Goal: Find specific page/section: Find specific page/section

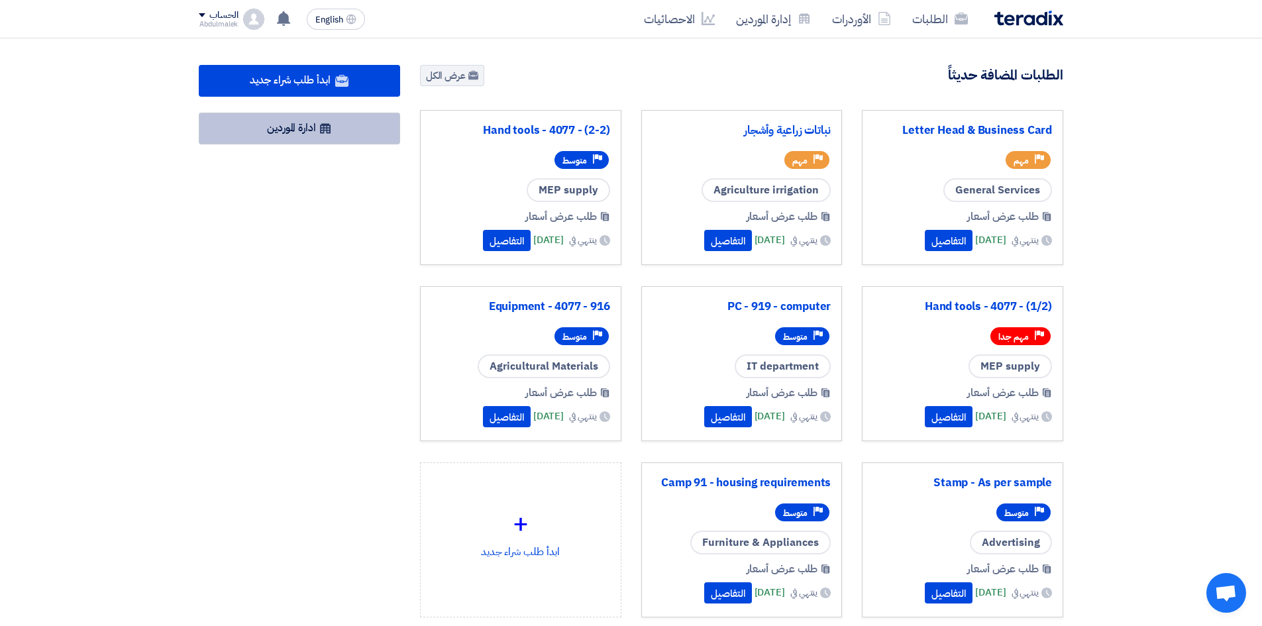
click at [328, 132] on use at bounding box center [325, 129] width 11 height 10
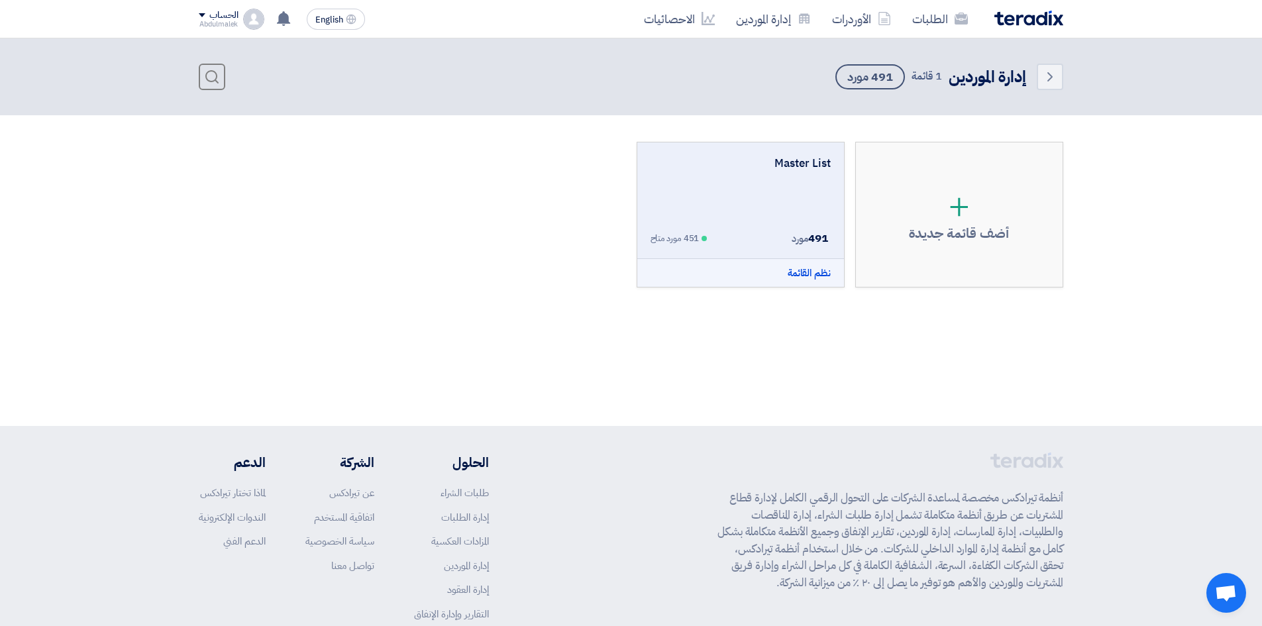
click at [746, 194] on div "Master List 491 مورد 451 مورد متاح نظم القائمة" at bounding box center [741, 201] width 180 height 91
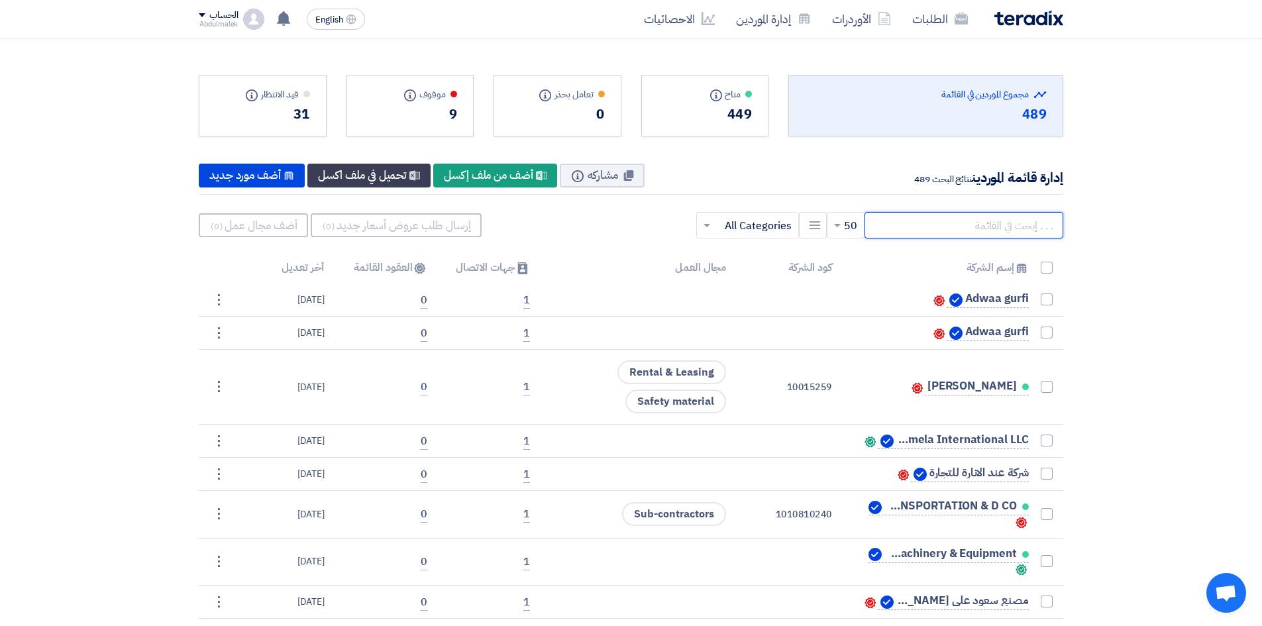
click at [957, 226] on input "text" at bounding box center [964, 225] width 199 height 26
click at [744, 229] on input "text" at bounding box center [755, 226] width 76 height 22
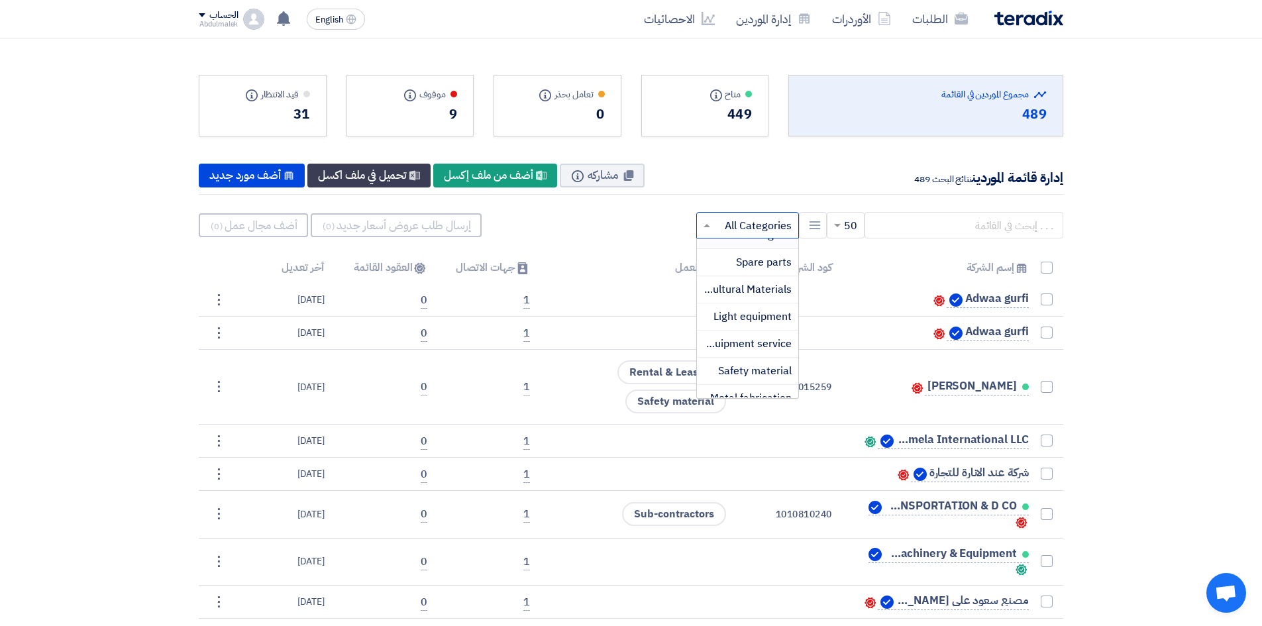
scroll to position [66, 0]
click at [754, 269] on span "Agricultural Materials" at bounding box center [739, 267] width 103 height 16
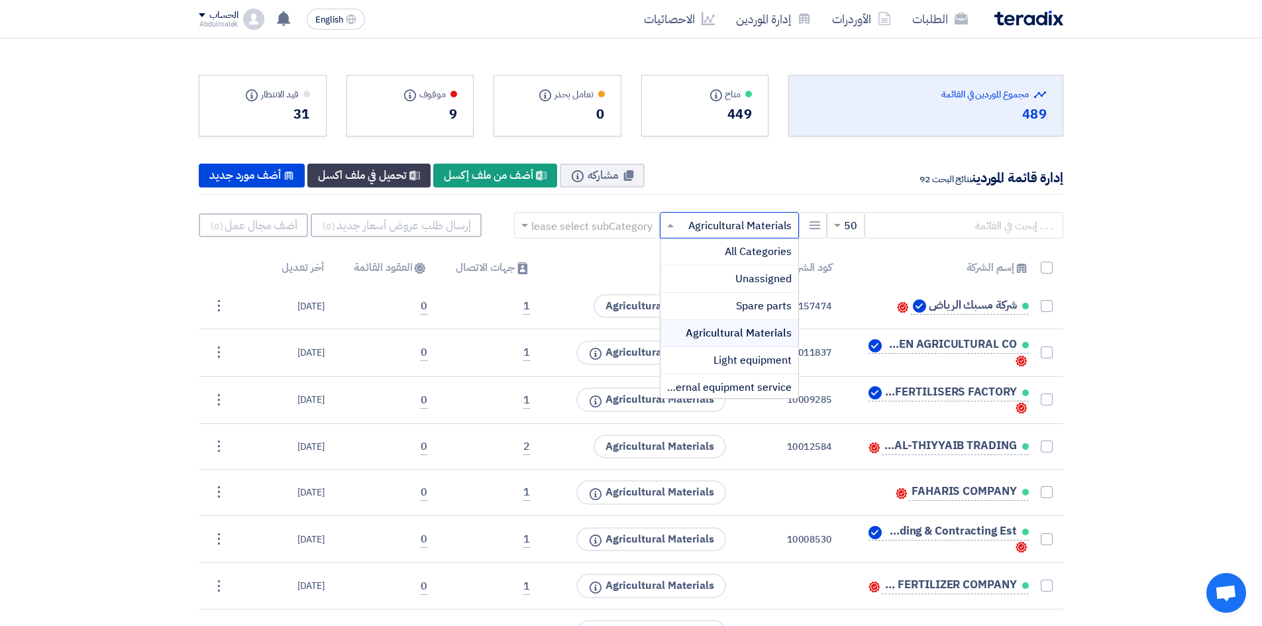
click at [690, 221] on input "text" at bounding box center [736, 226] width 113 height 22
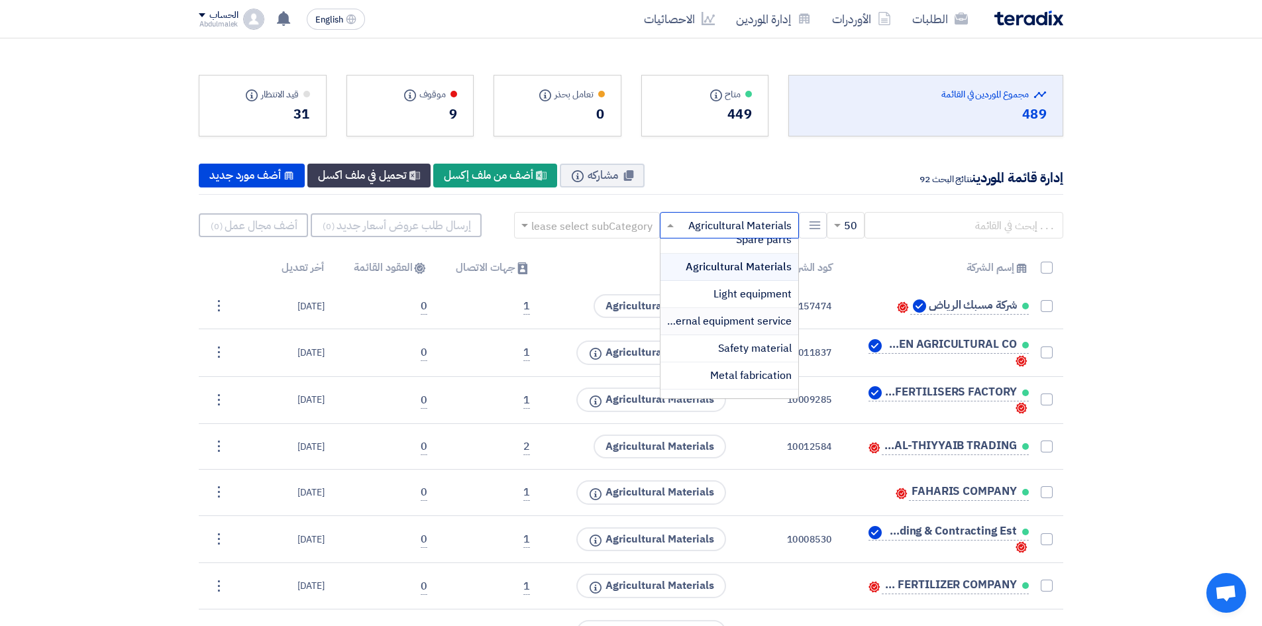
click at [749, 324] on span "External equipment service" at bounding box center [725, 321] width 131 height 16
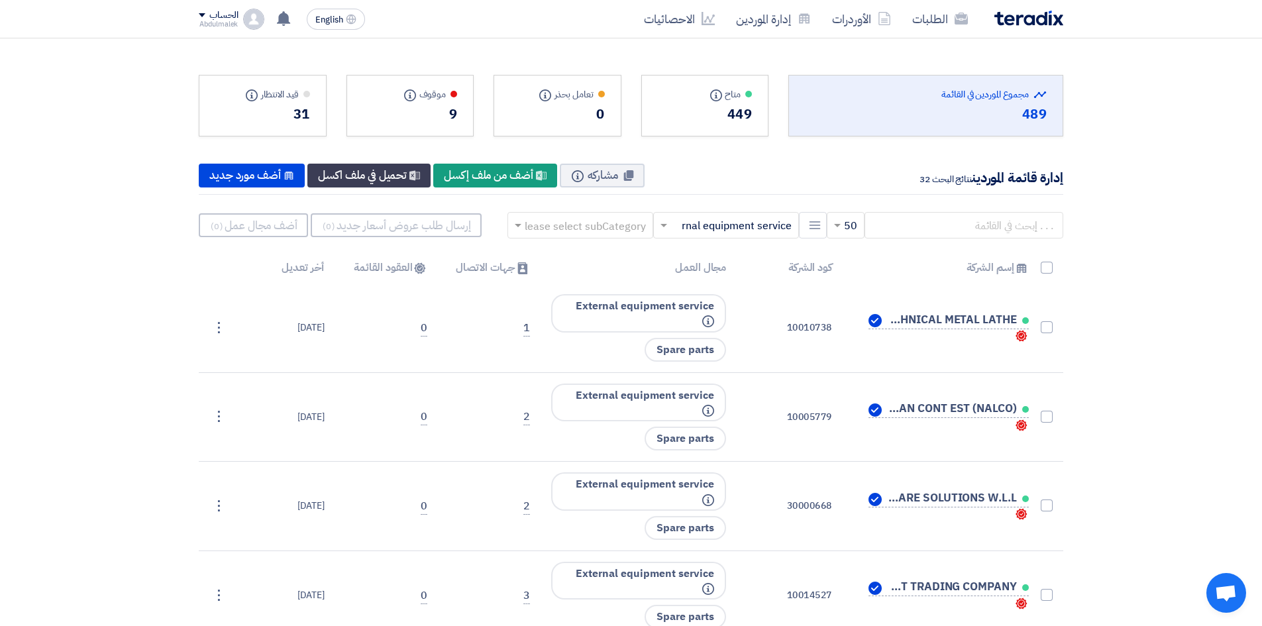
click at [663, 222] on span at bounding box center [662, 225] width 17 height 16
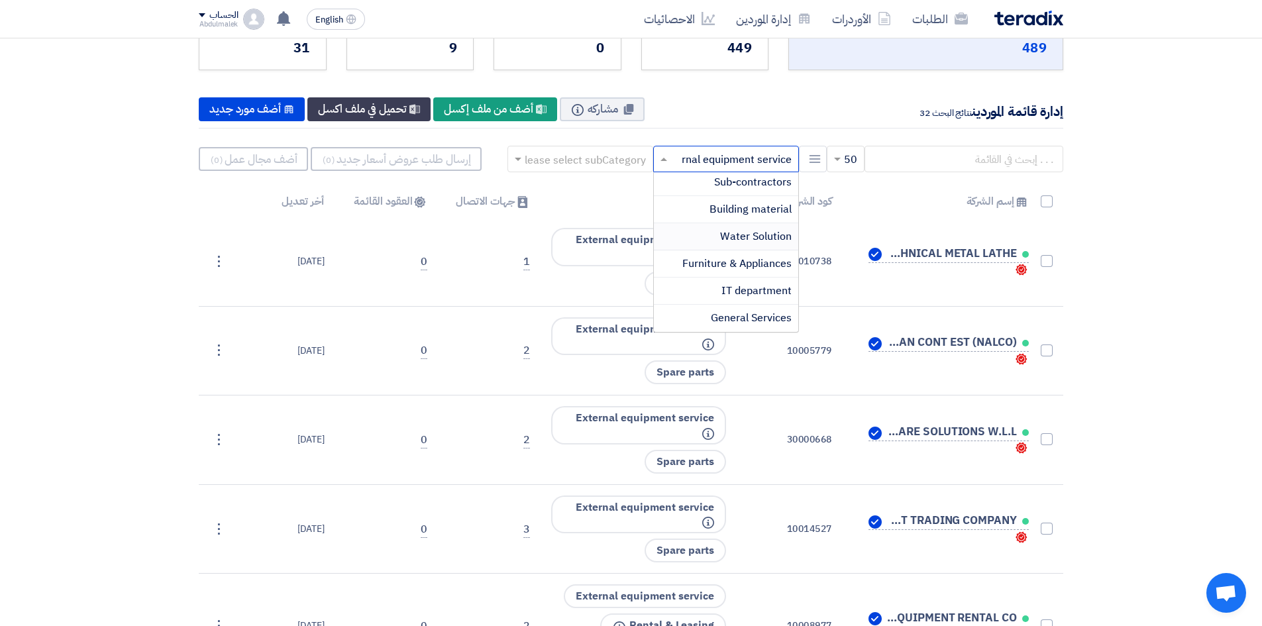
click at [741, 235] on span "Water Solution" at bounding box center [756, 237] width 72 height 16
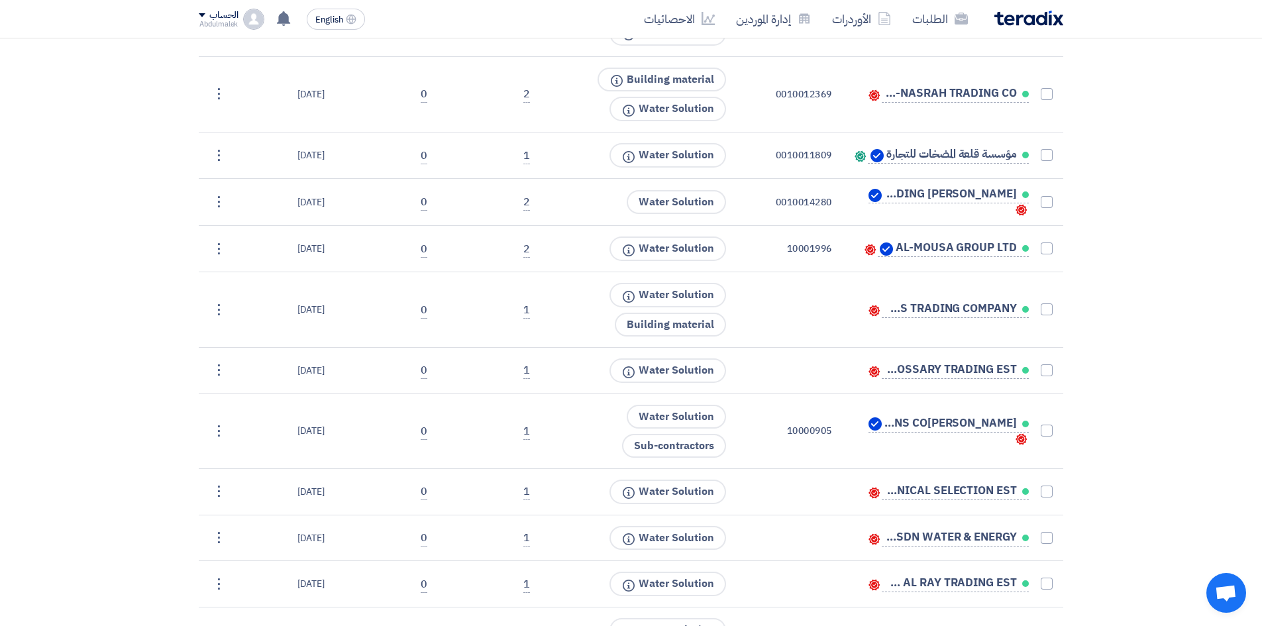
scroll to position [0, 0]
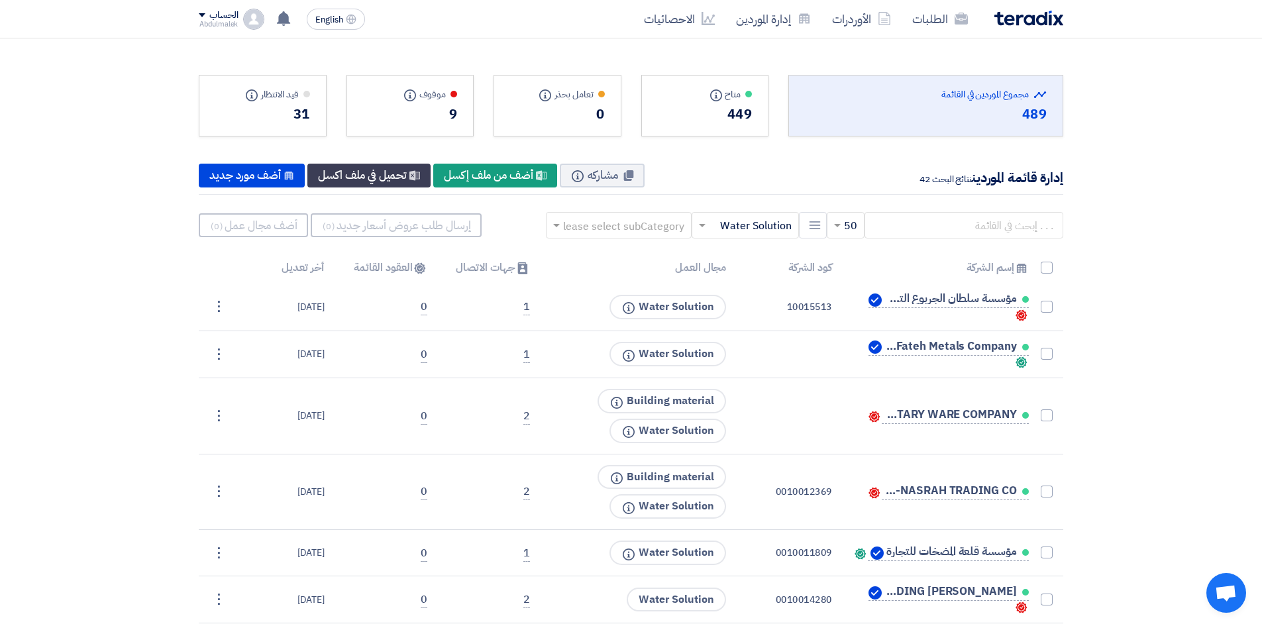
click at [710, 227] on div at bounding box center [745, 226] width 106 height 22
click at [754, 341] on span "Building material" at bounding box center [750, 346] width 82 height 16
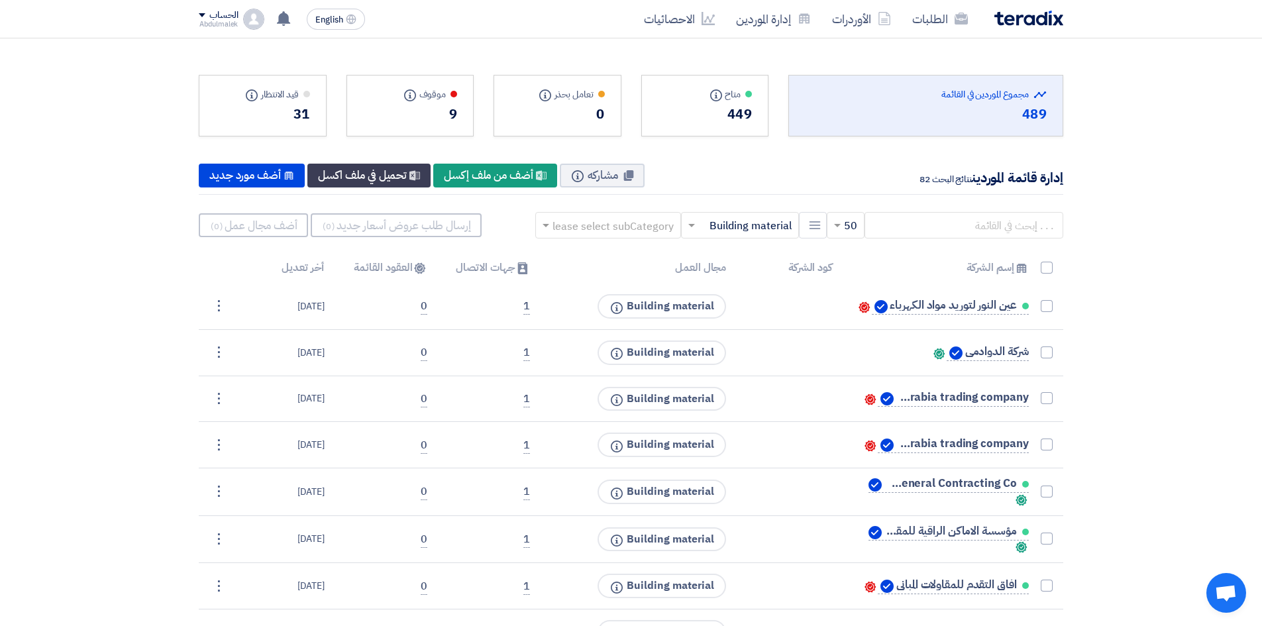
click at [701, 222] on div at bounding box center [740, 226] width 117 height 22
click at [744, 339] on span "Sub-contractors" at bounding box center [753, 345] width 78 height 16
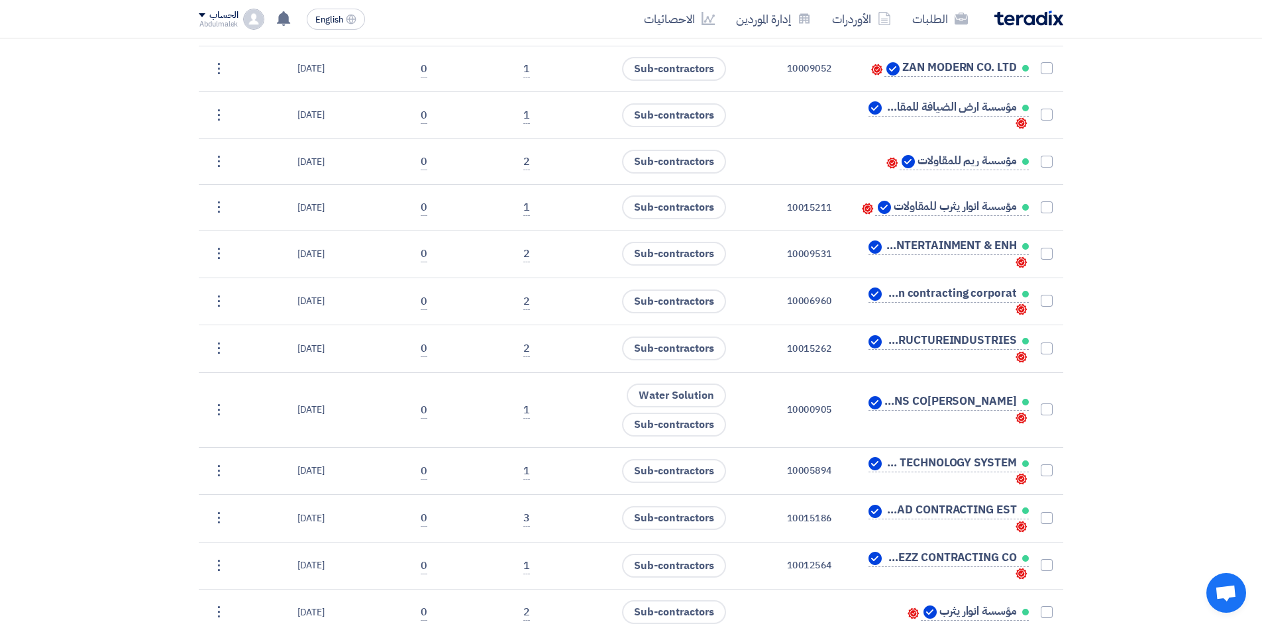
scroll to position [331, 0]
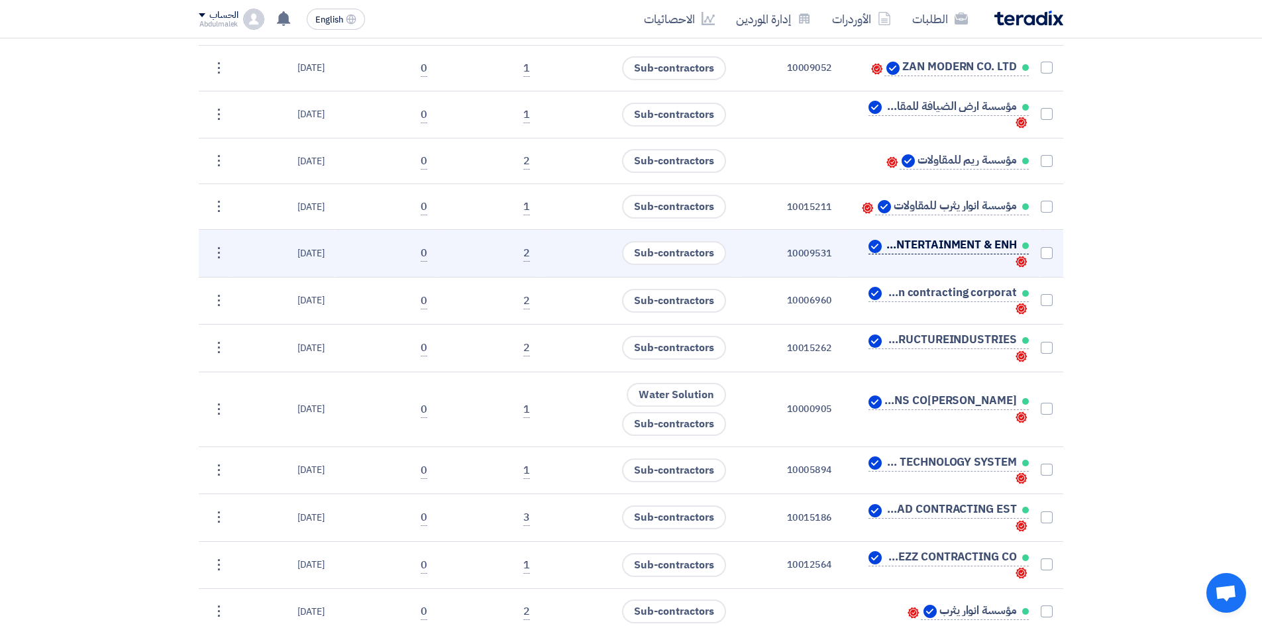
click at [967, 241] on span "SAUDI WASIT CO. ENTERTAINMENT & ENH" at bounding box center [950, 245] width 132 height 11
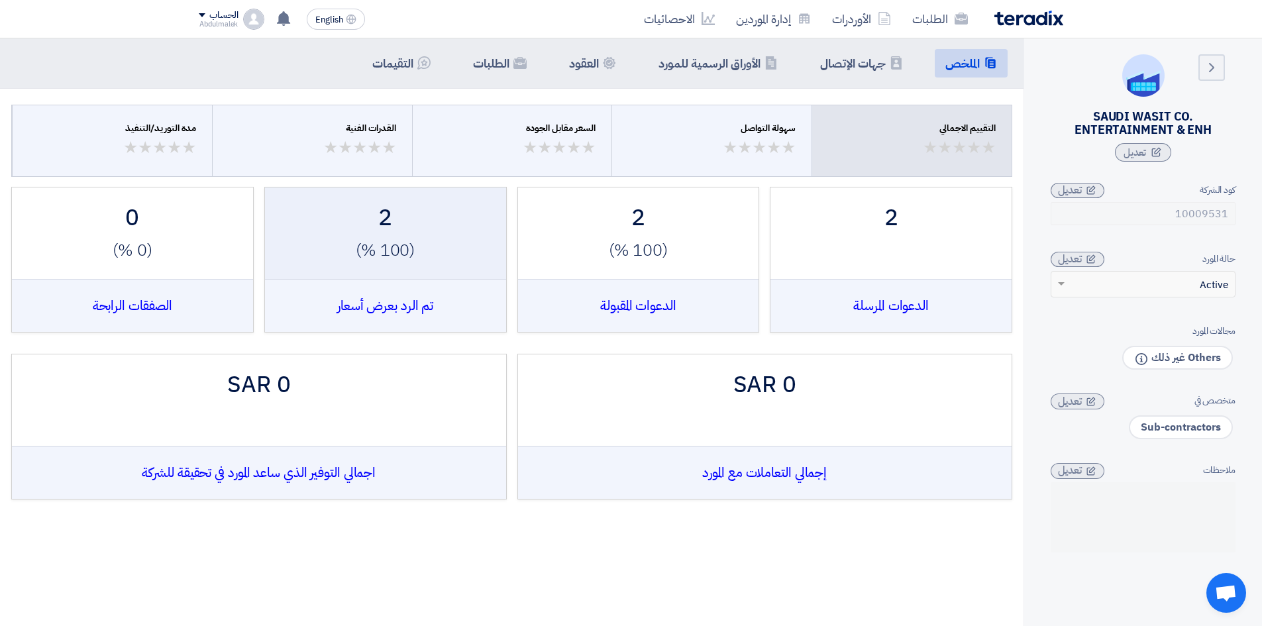
click at [406, 270] on div "2 (100 %) تم الرد بعرض أسعار" at bounding box center [385, 246] width 215 height 91
click at [391, 206] on div "2" at bounding box center [385, 218] width 215 height 35
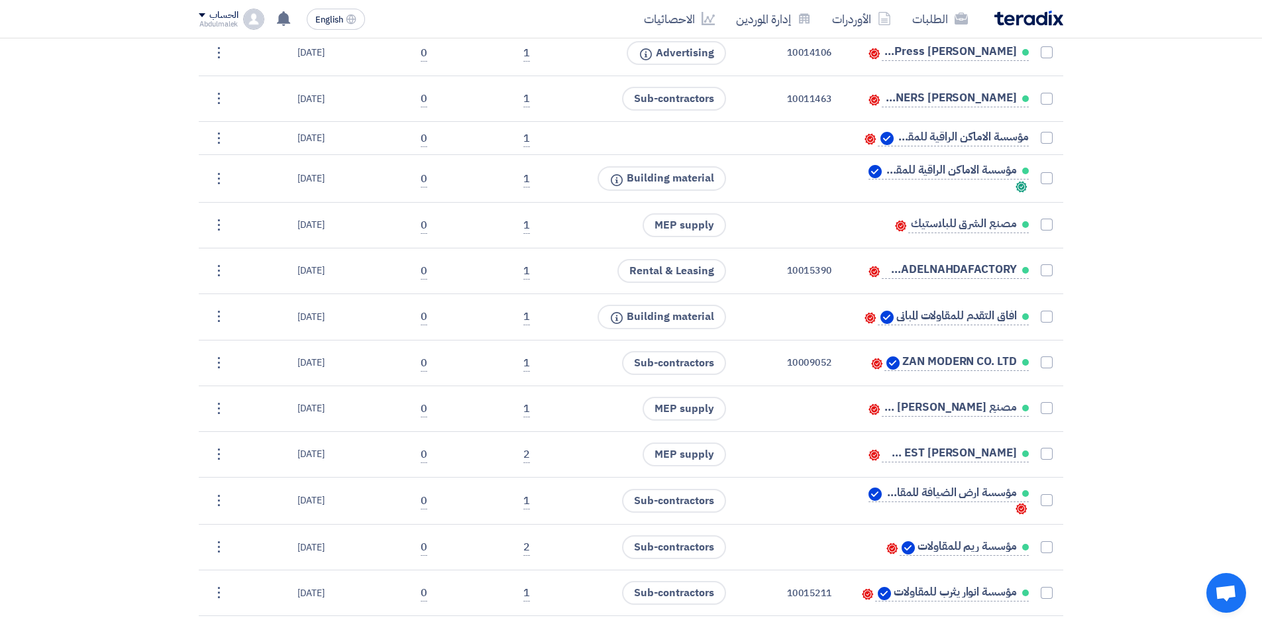
scroll to position [1339, 0]
